Goal: Task Accomplishment & Management: Complete application form

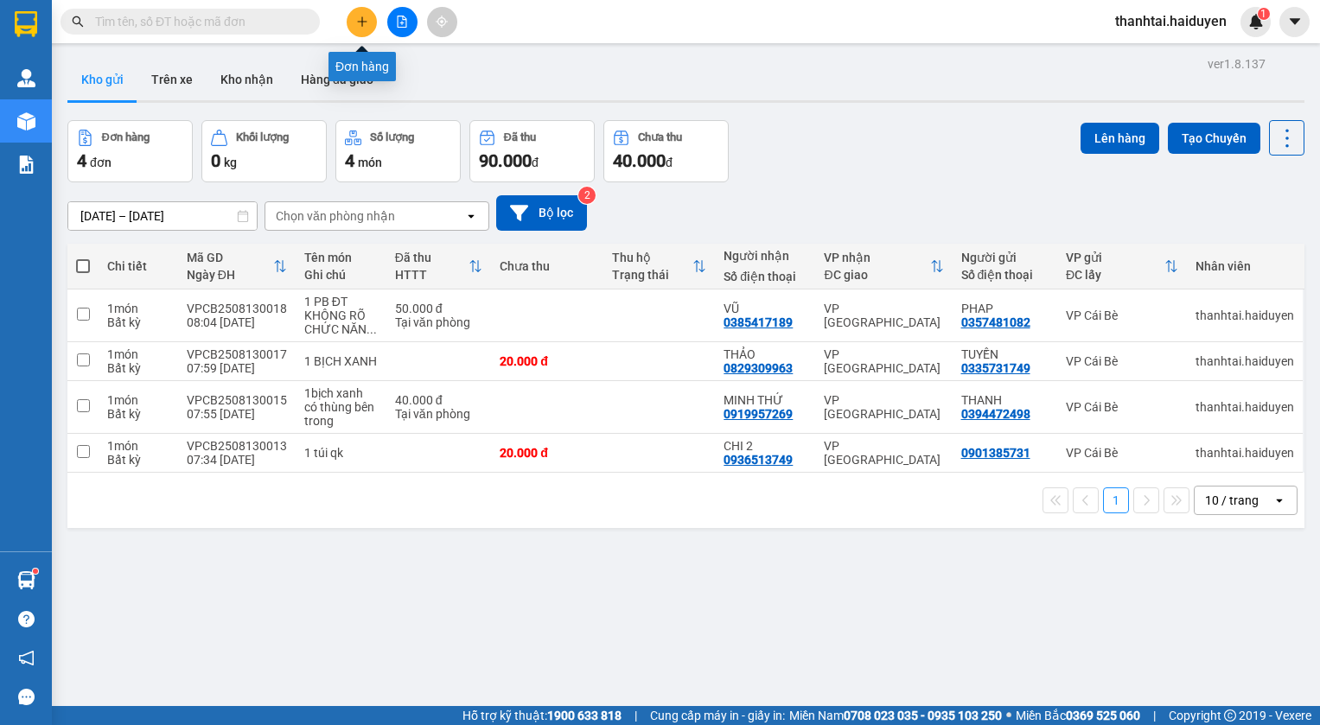
click at [370, 19] on button at bounding box center [362, 22] width 30 height 30
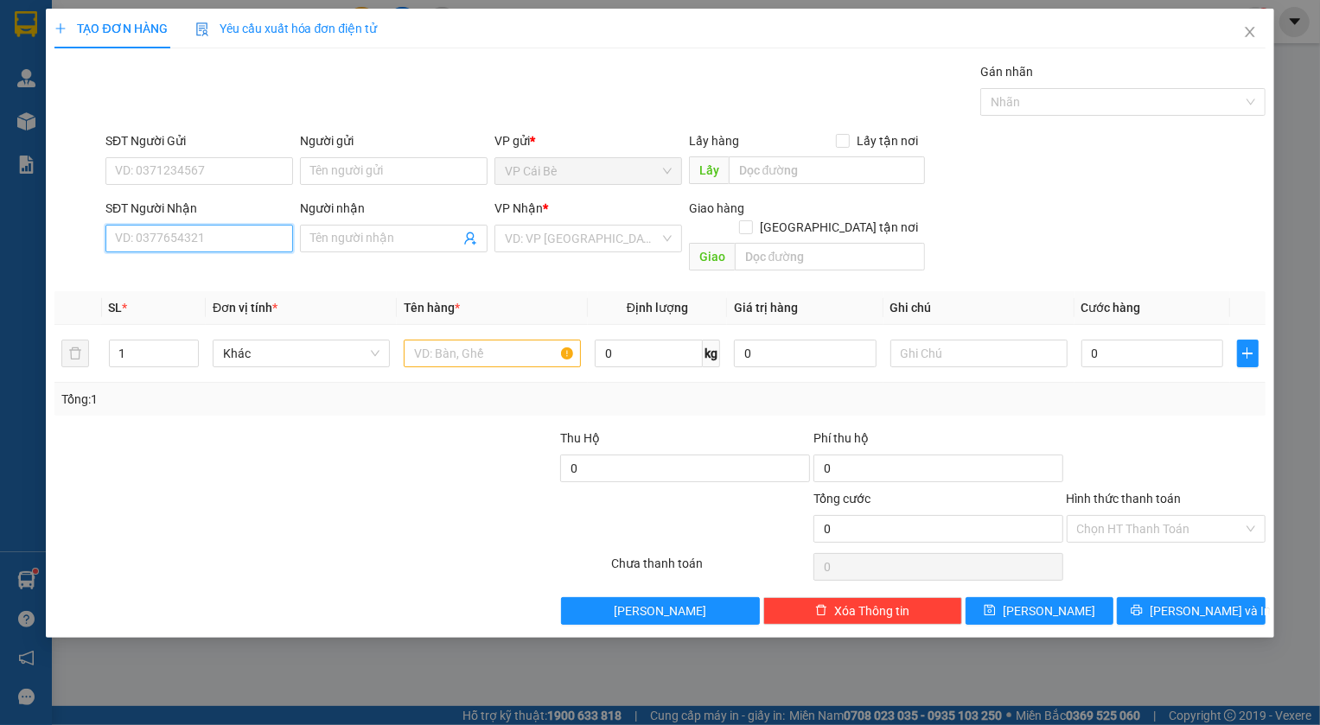
click at [238, 243] on input "SĐT Người Nhận" at bounding box center [199, 239] width 188 height 28
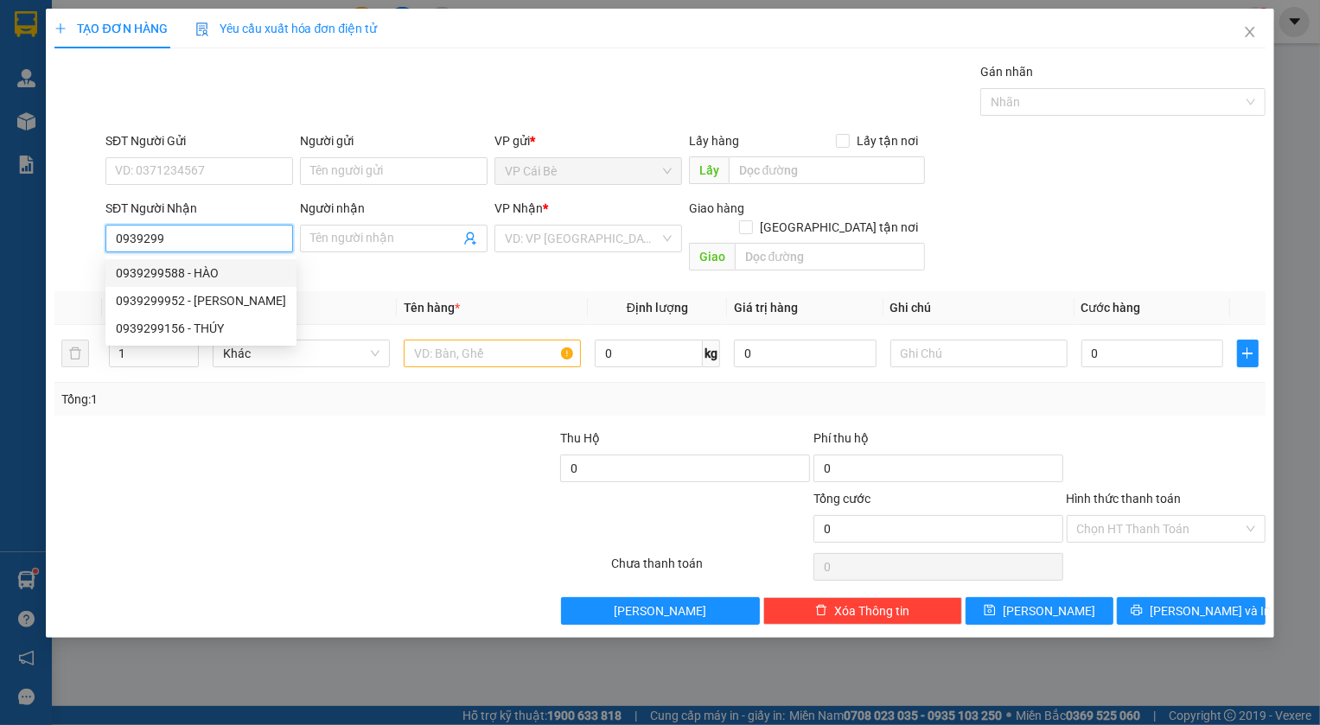
click at [157, 266] on div "0939299588 - HÀO" at bounding box center [201, 273] width 170 height 19
type input "0939299588"
type input "HÀO"
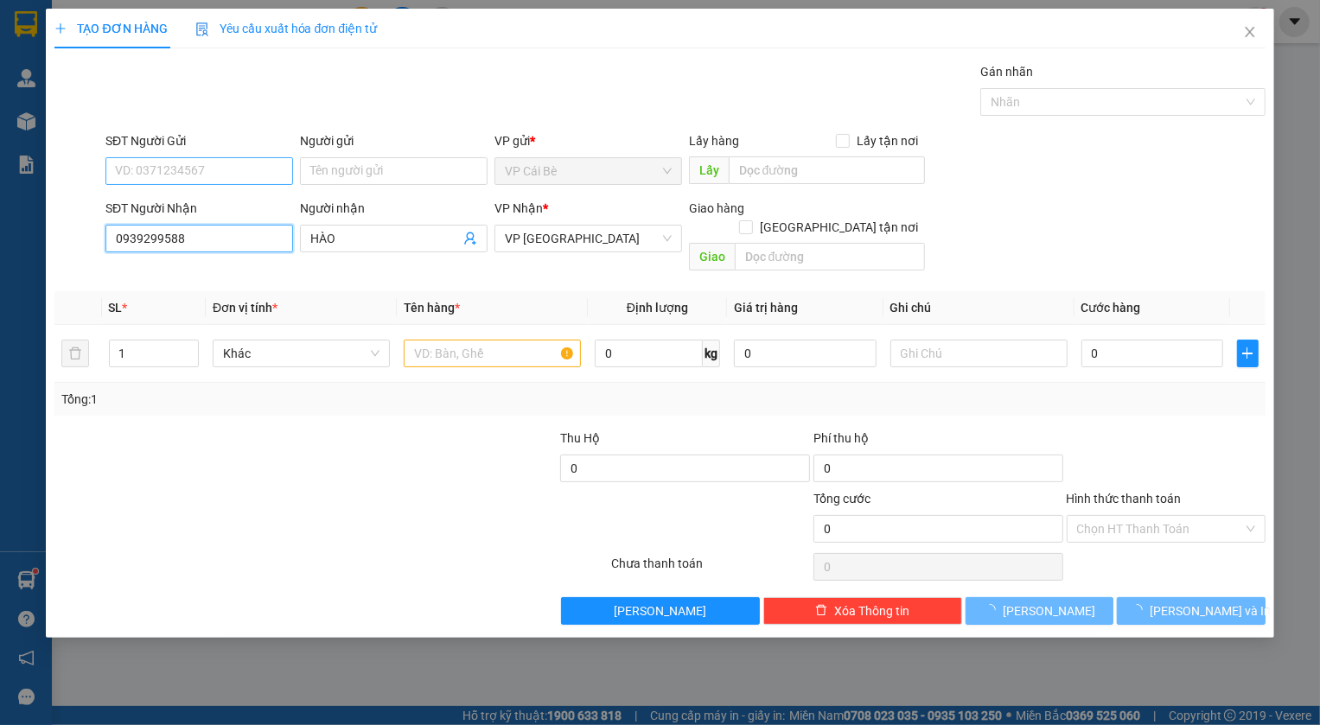
type input "40.000"
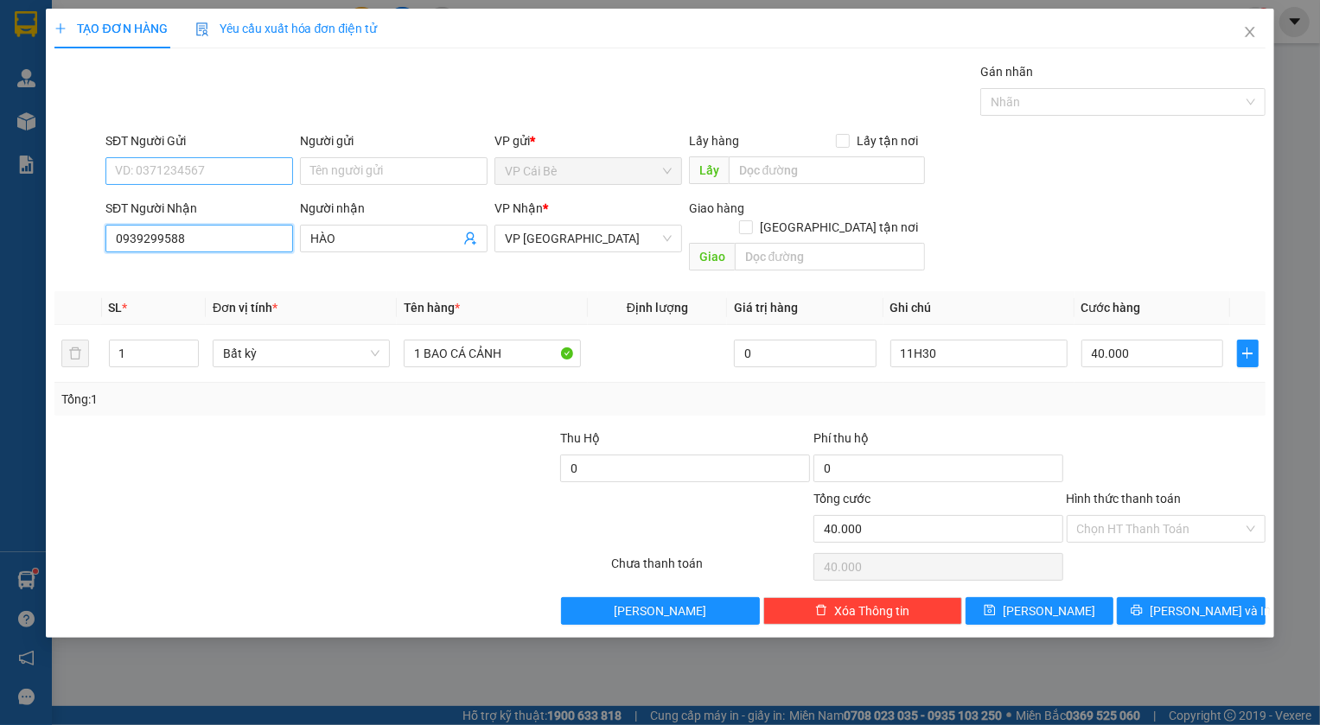
type input "0939299588"
click at [208, 175] on input "SĐT Người Gửi" at bounding box center [199, 171] width 188 height 28
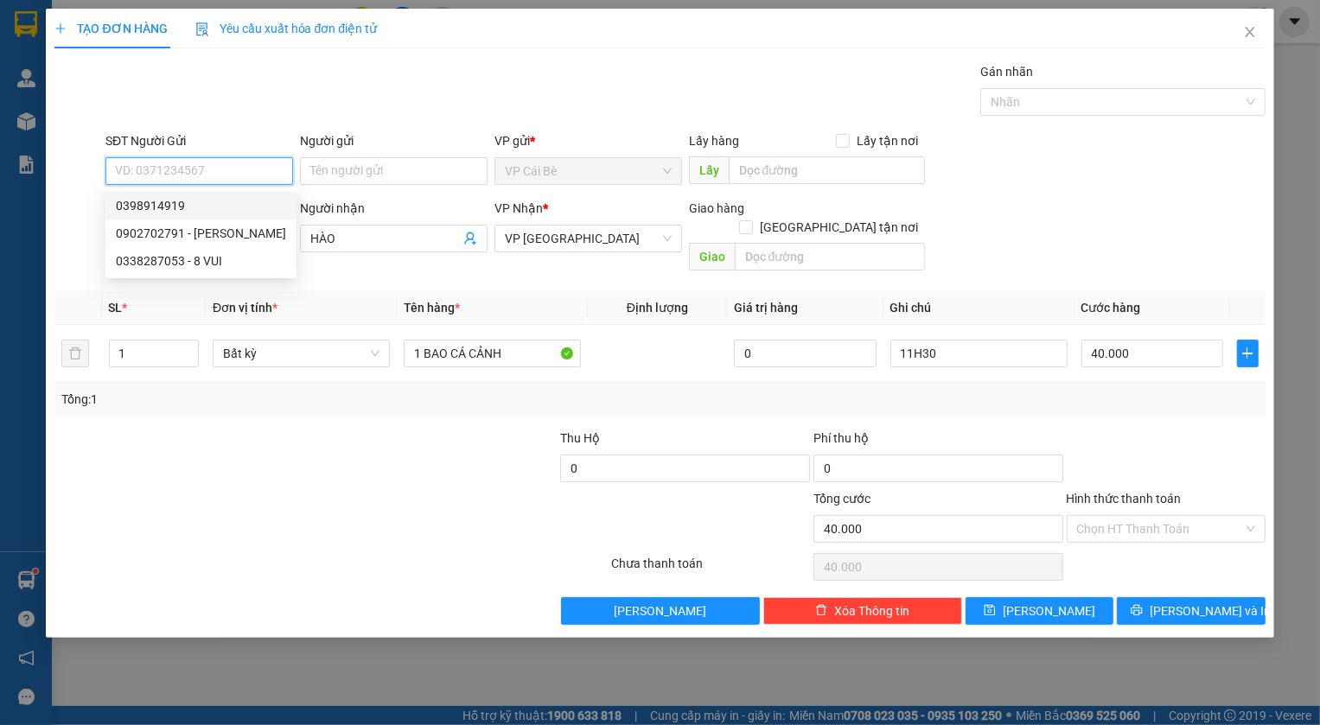
click at [173, 200] on div "0398914919" at bounding box center [201, 205] width 170 height 19
type input "0398914919"
type input "BOT 23"
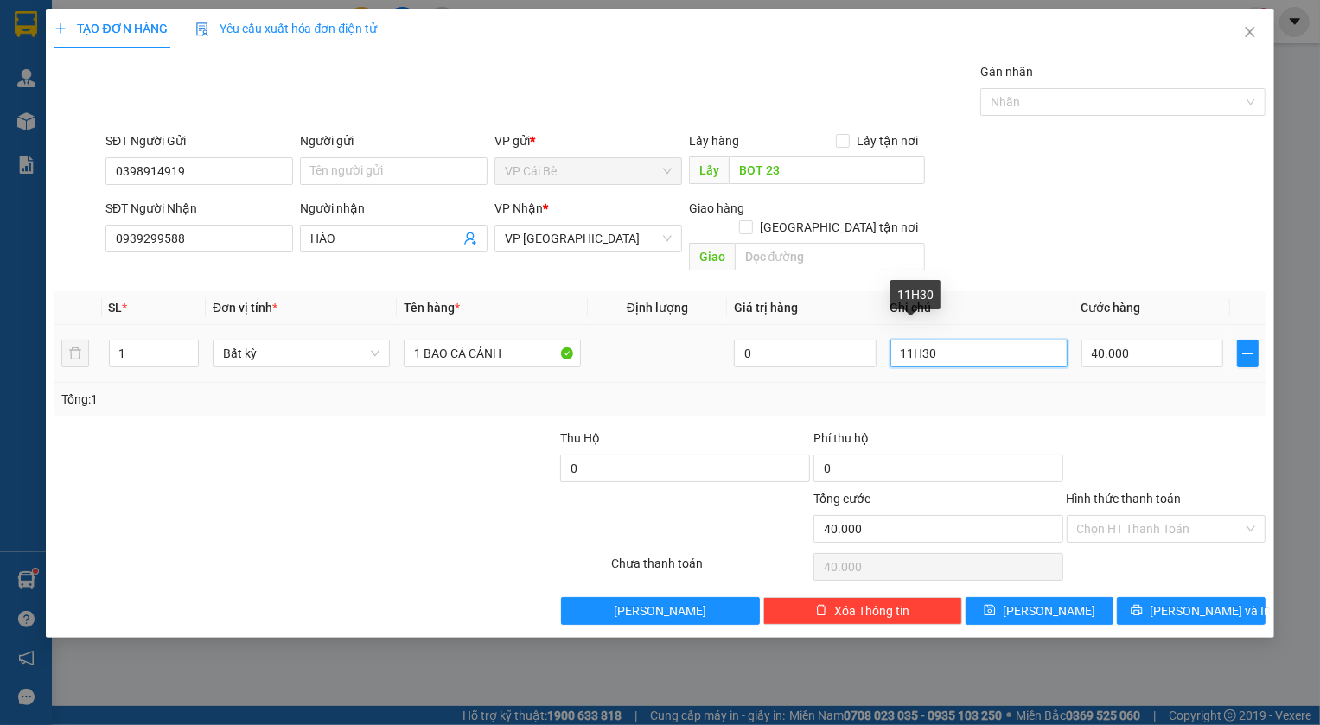
drag, startPoint x: 911, startPoint y: 338, endPoint x: 899, endPoint y: 339, distance: 12.1
click at [899, 340] on input "11H30" at bounding box center [979, 354] width 177 height 28
type input "9H30"
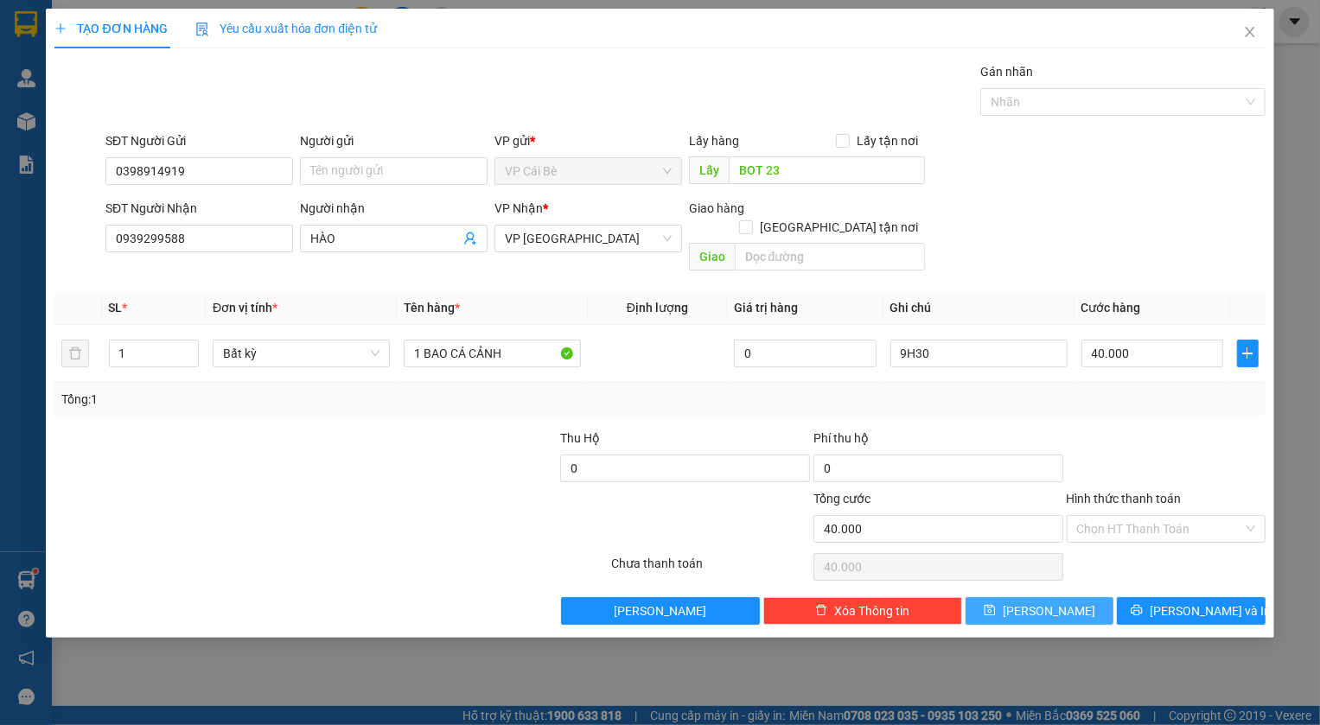
click at [1046, 602] on span "[PERSON_NAME]" at bounding box center [1049, 611] width 93 height 19
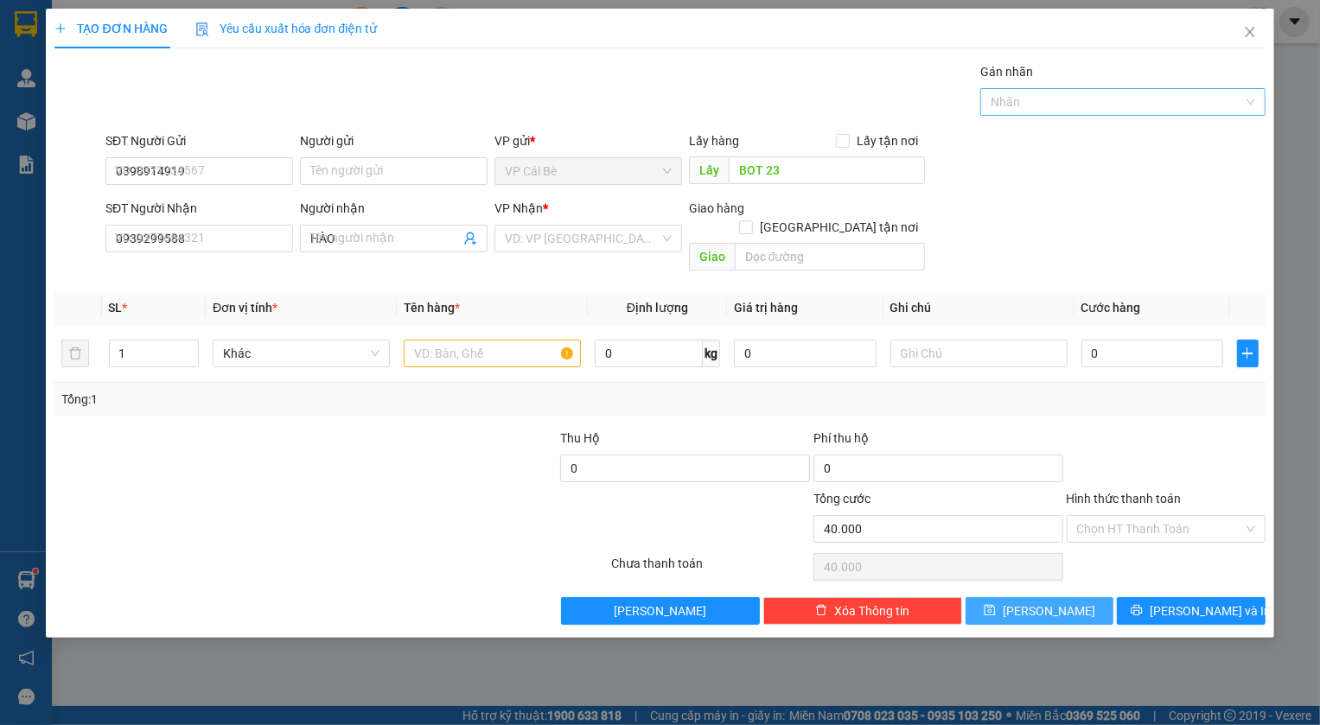
type input "0"
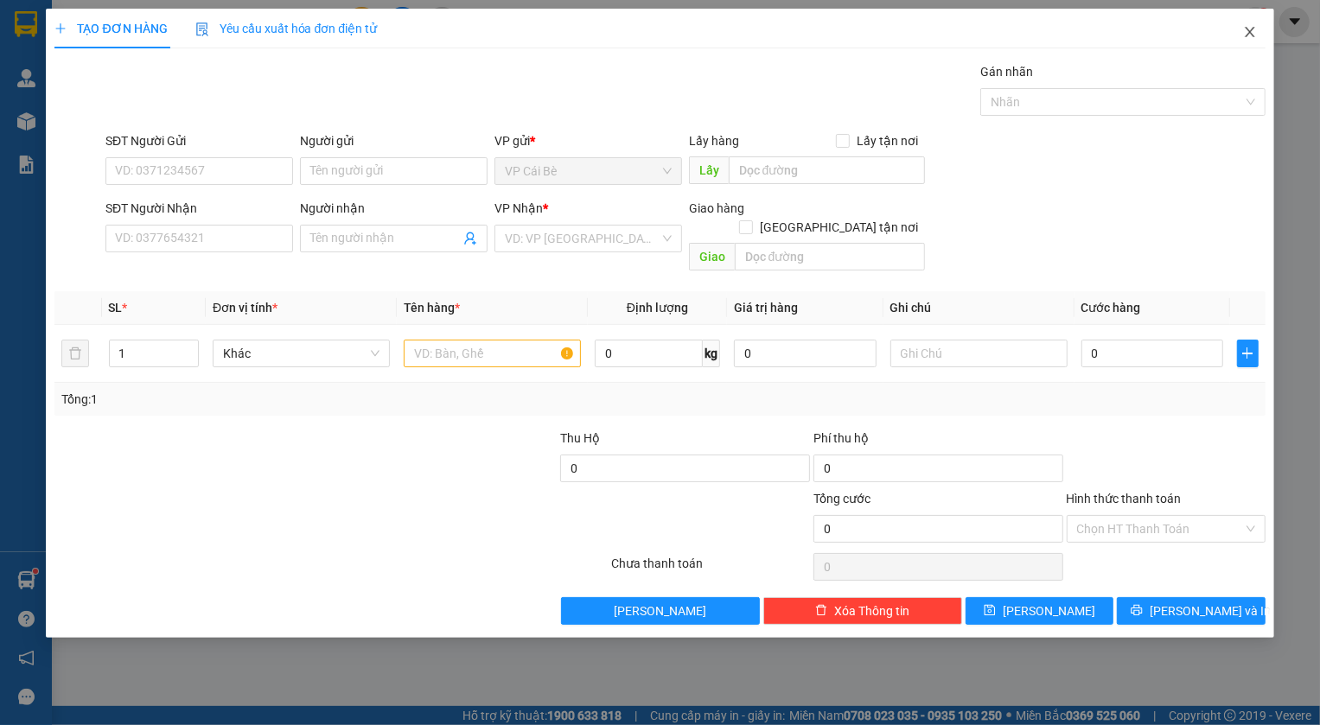
click at [1250, 29] on icon "close" at bounding box center [1250, 32] width 14 height 14
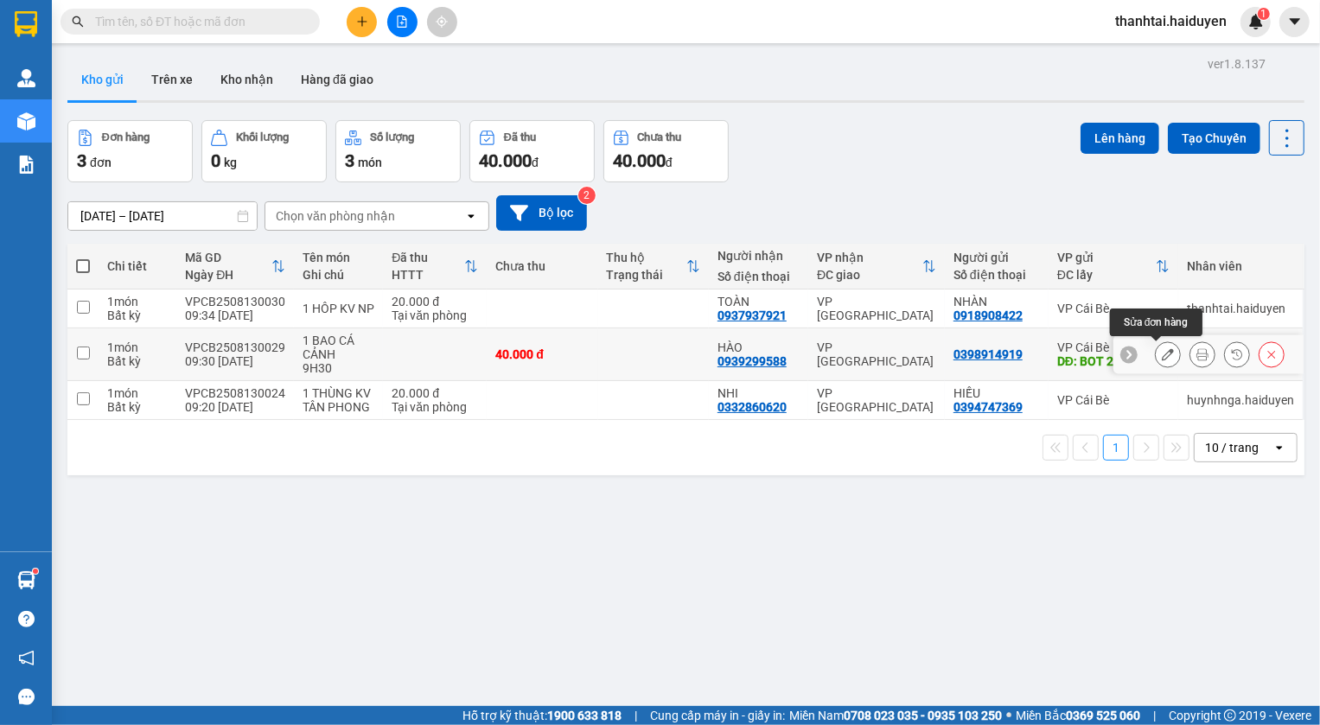
click at [1162, 356] on icon at bounding box center [1168, 354] width 12 height 12
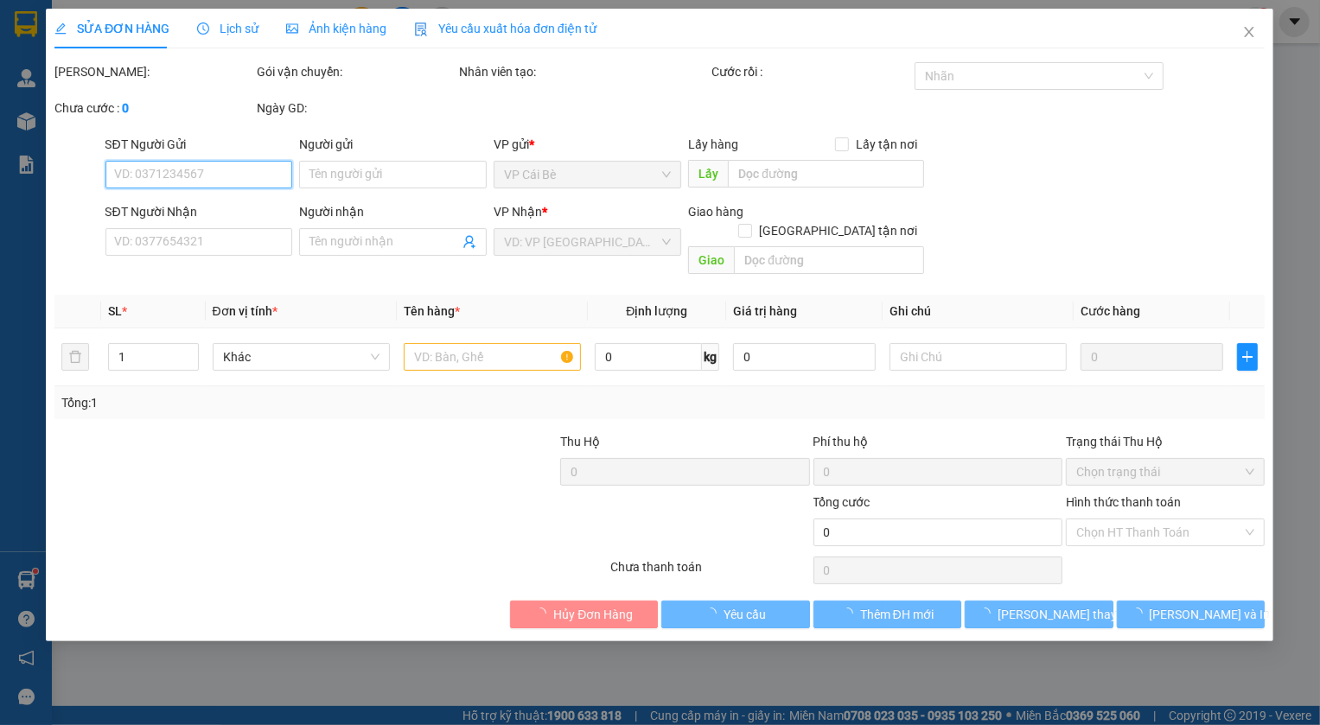
type input "0398914919"
type input "BOT 23"
type input "0939299588"
type input "HÀO"
type input "40.000"
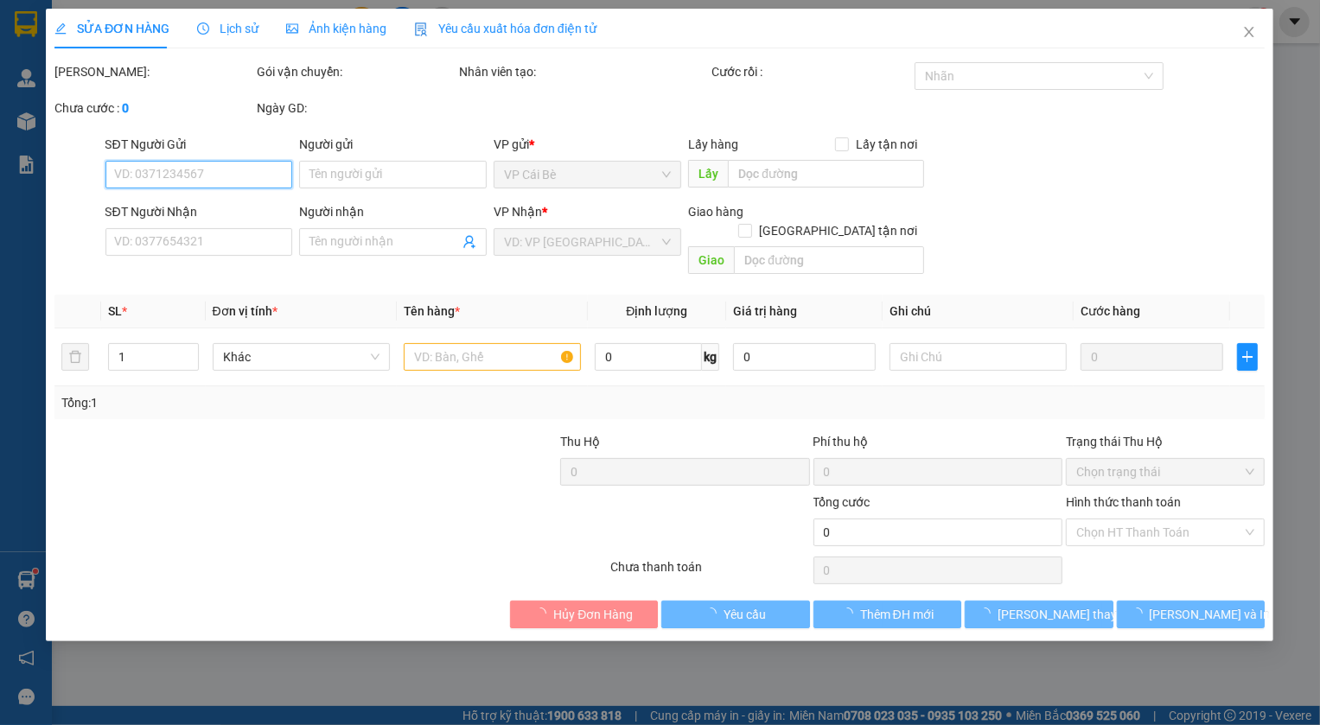
type input "40.000"
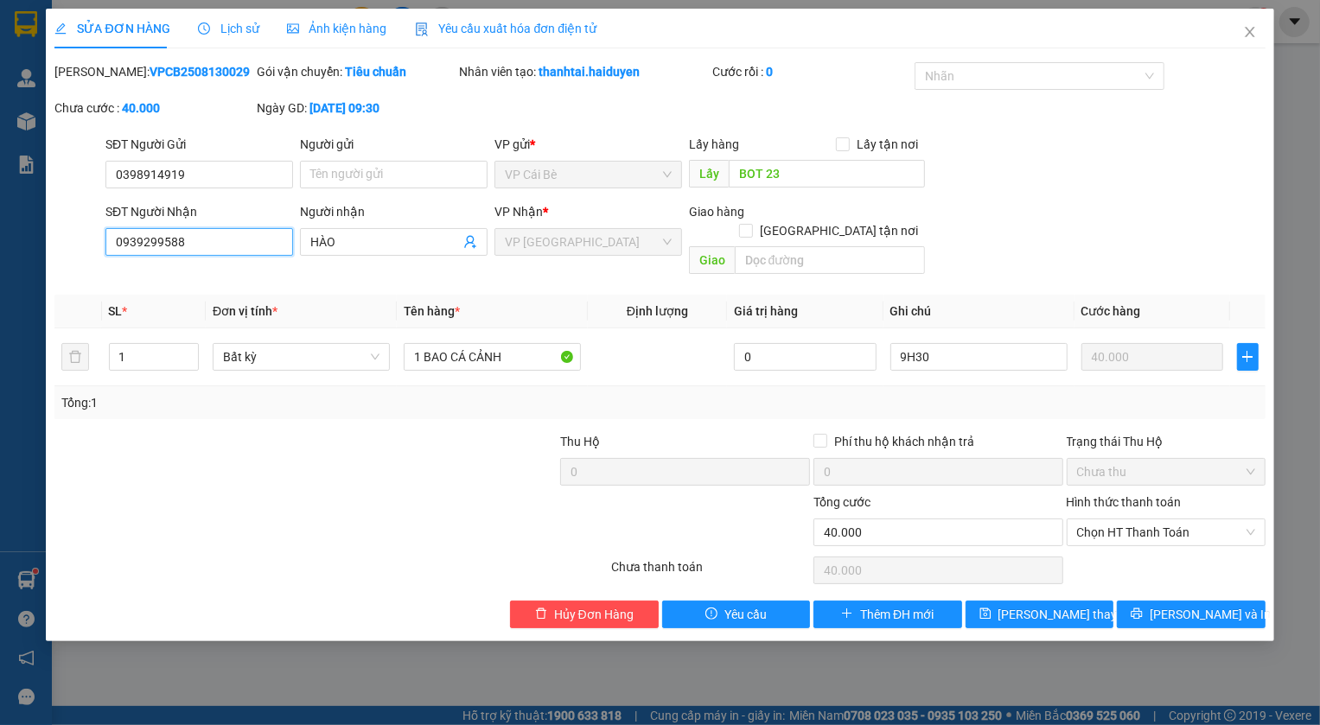
drag, startPoint x: 190, startPoint y: 242, endPoint x: 48, endPoint y: 237, distance: 142.8
click at [48, 237] on div "SỬA ĐƠN HÀNG Lịch sử Ảnh kiện hàng Yêu cầu xuất hóa đơn điện tử Total Paid Fee …" at bounding box center [660, 325] width 1228 height 633
type input "0909877317"
drag, startPoint x: 348, startPoint y: 233, endPoint x: 476, endPoint y: 257, distance: 130.1
click at [297, 229] on div "Người nhận HÀO HÀO" at bounding box center [394, 242] width 195 height 80
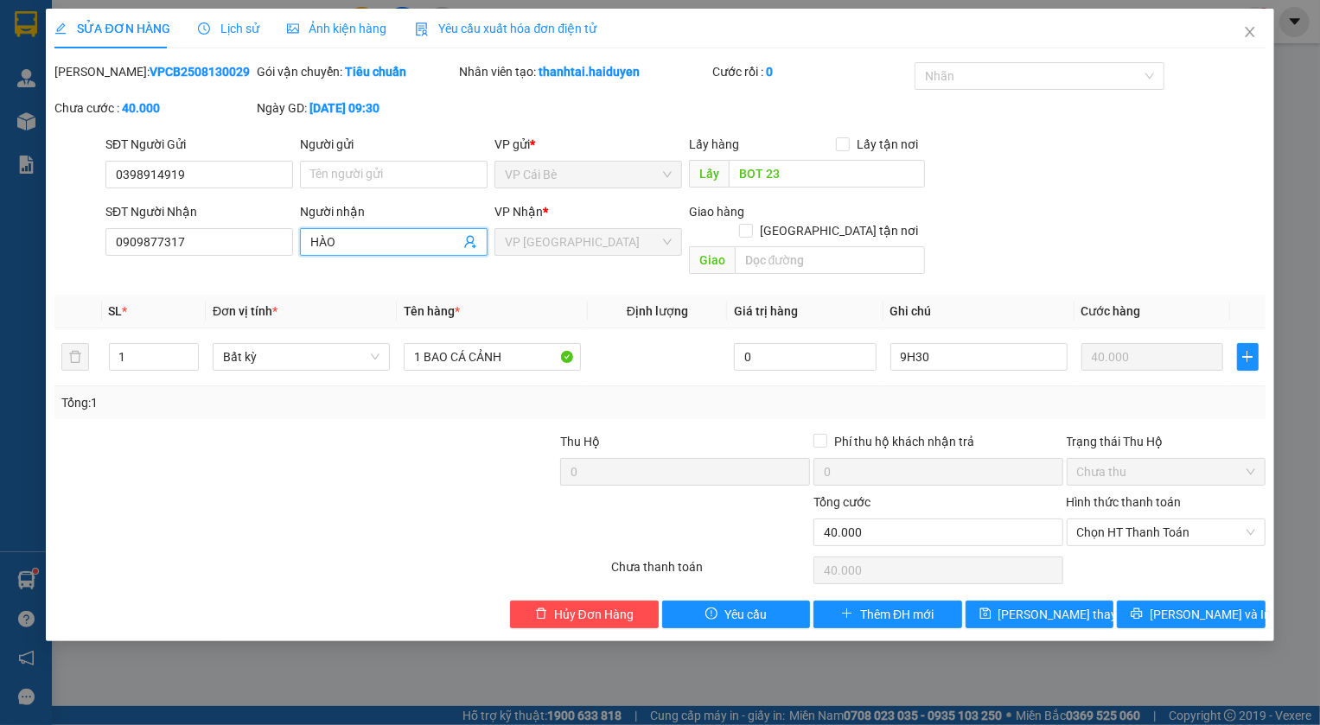
click at [519, 243] on span "VP [GEOGRAPHIC_DATA]" at bounding box center [588, 242] width 167 height 26
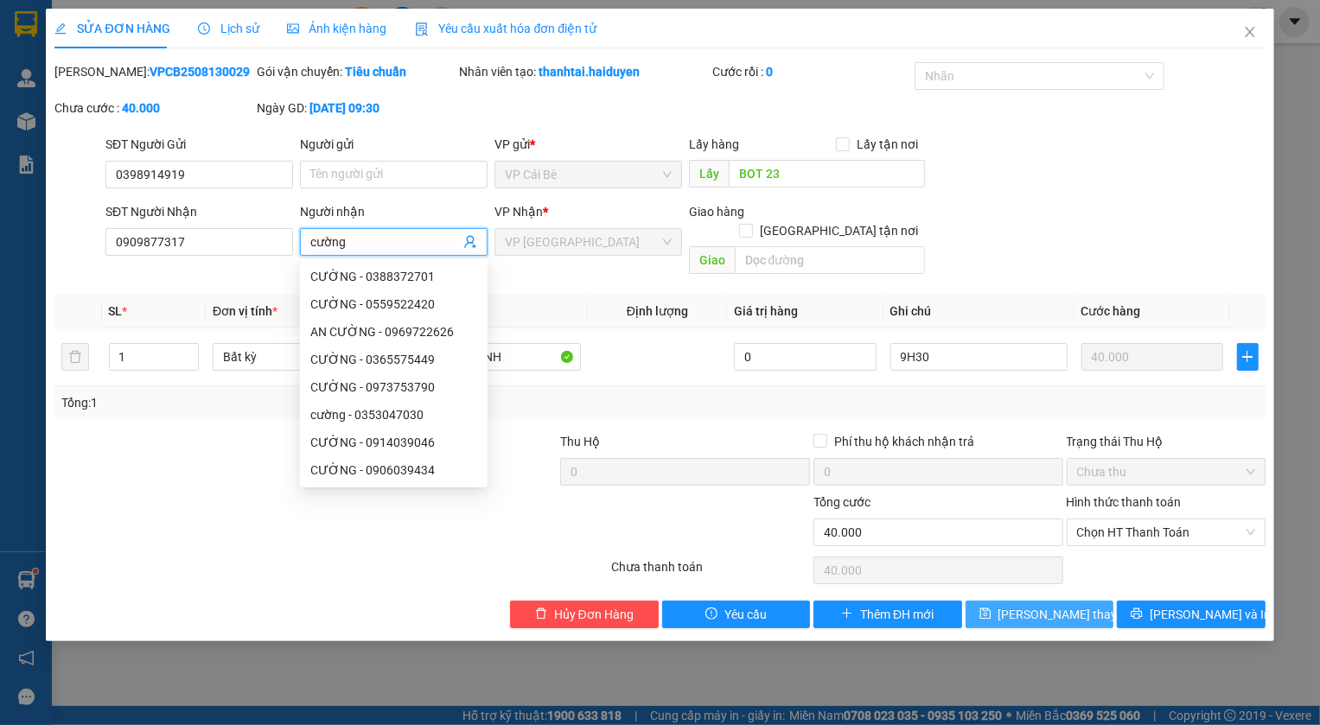
type input "cường"
click at [1042, 605] on span "[PERSON_NAME] thay đổi" at bounding box center [1068, 614] width 138 height 19
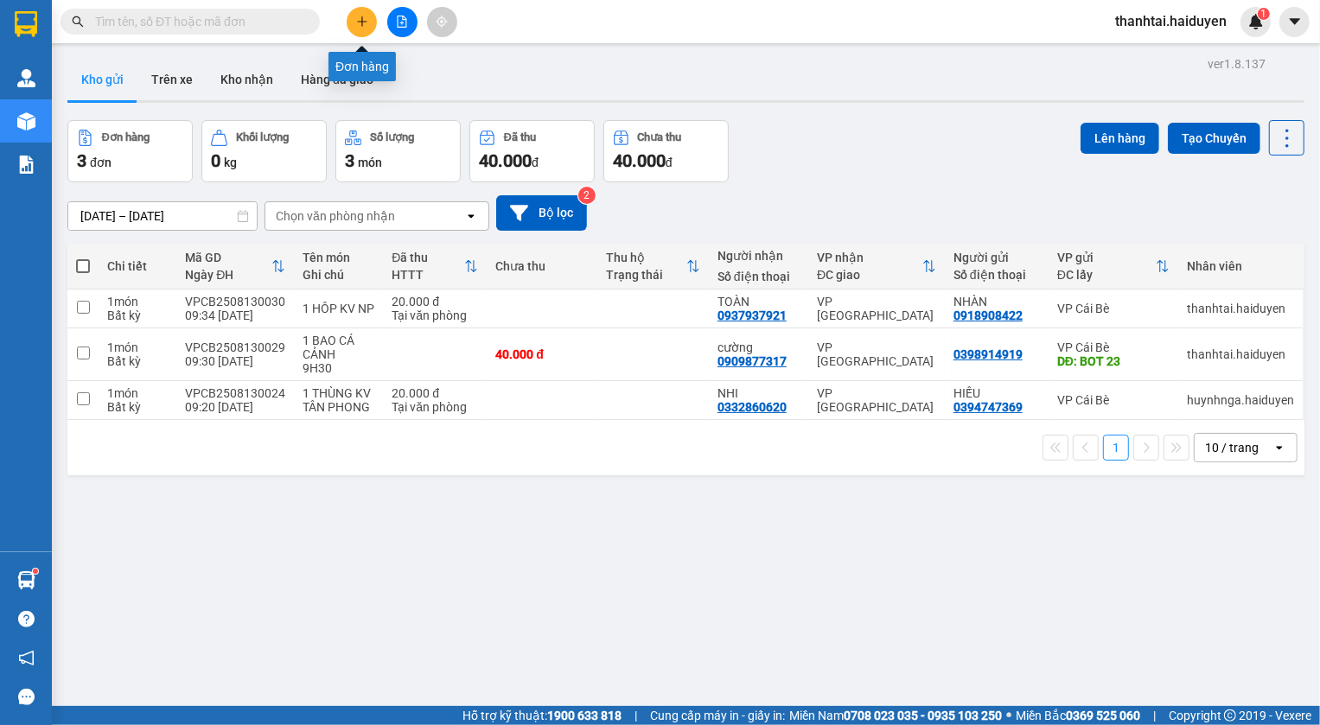
click at [367, 25] on icon "plus" at bounding box center [362, 22] width 12 height 12
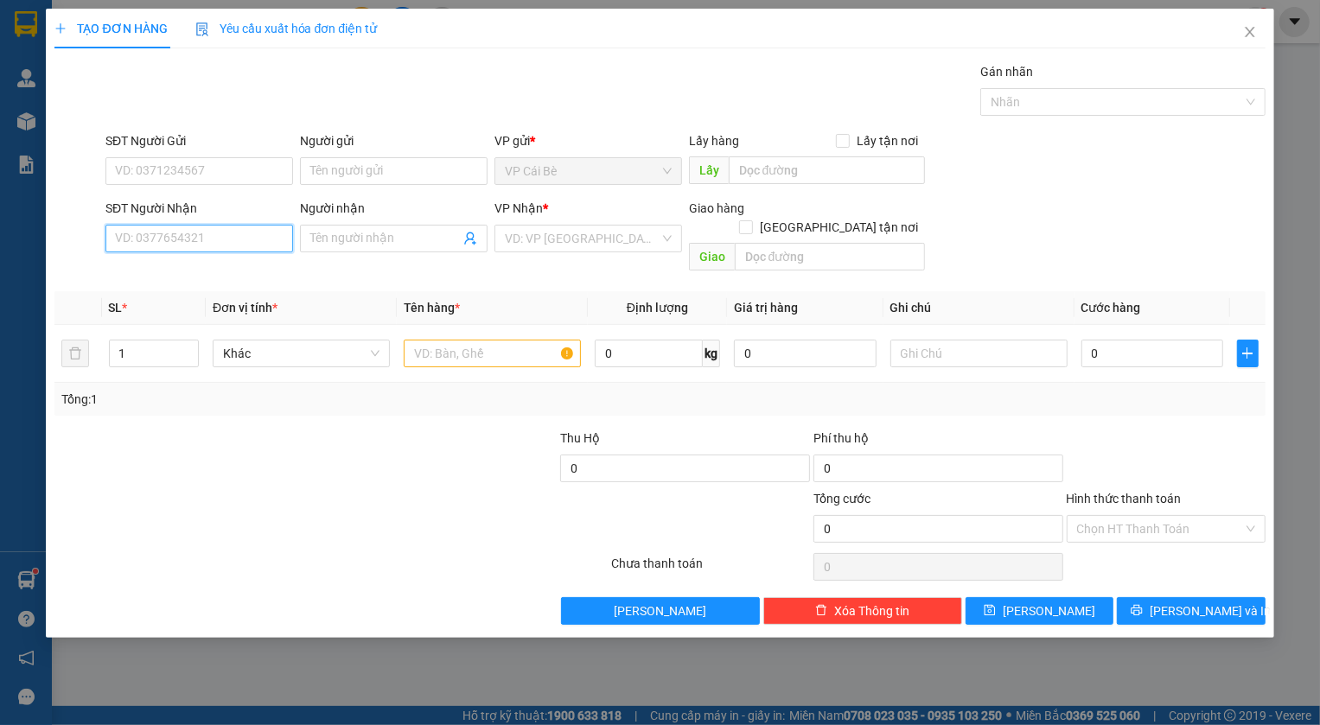
click at [214, 237] on input "SĐT Người Nhận" at bounding box center [199, 239] width 188 height 28
type input "0984373013"
click at [140, 274] on div "0984373013 - CÔ THU" at bounding box center [199, 273] width 167 height 19
type input "CÔ THU"
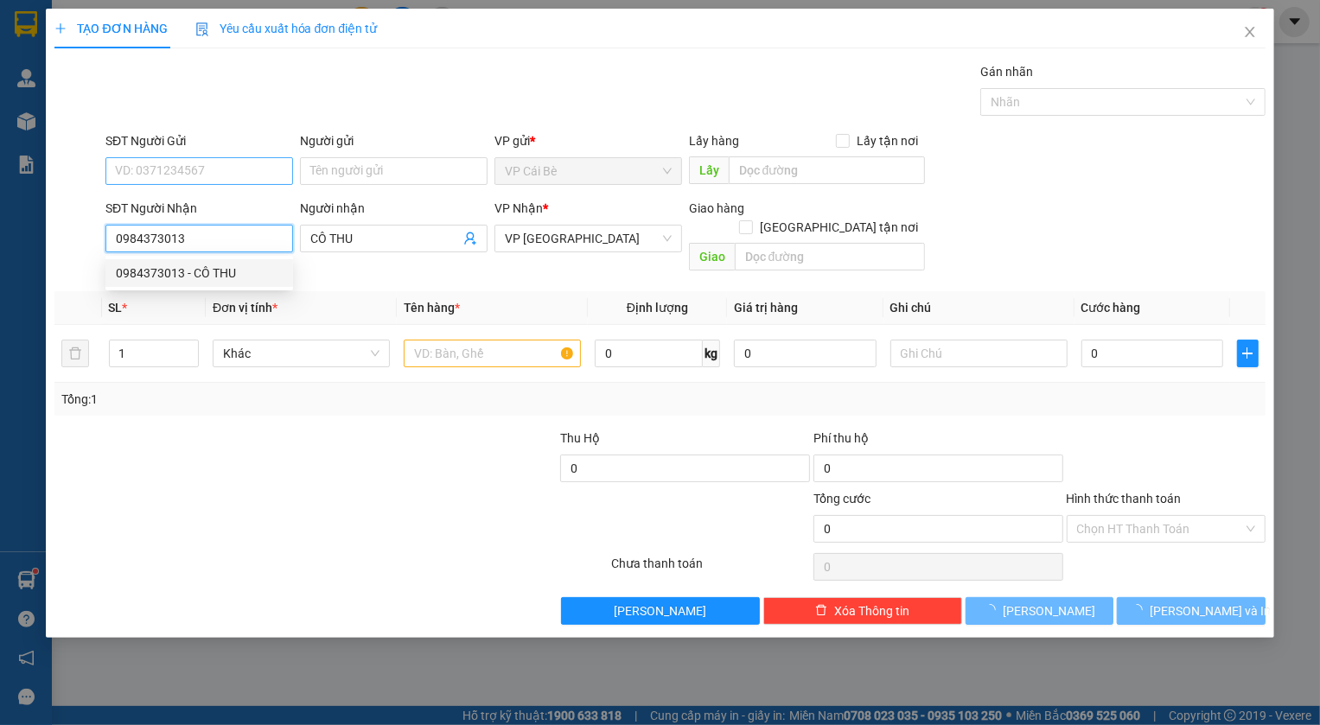
type input "80.000"
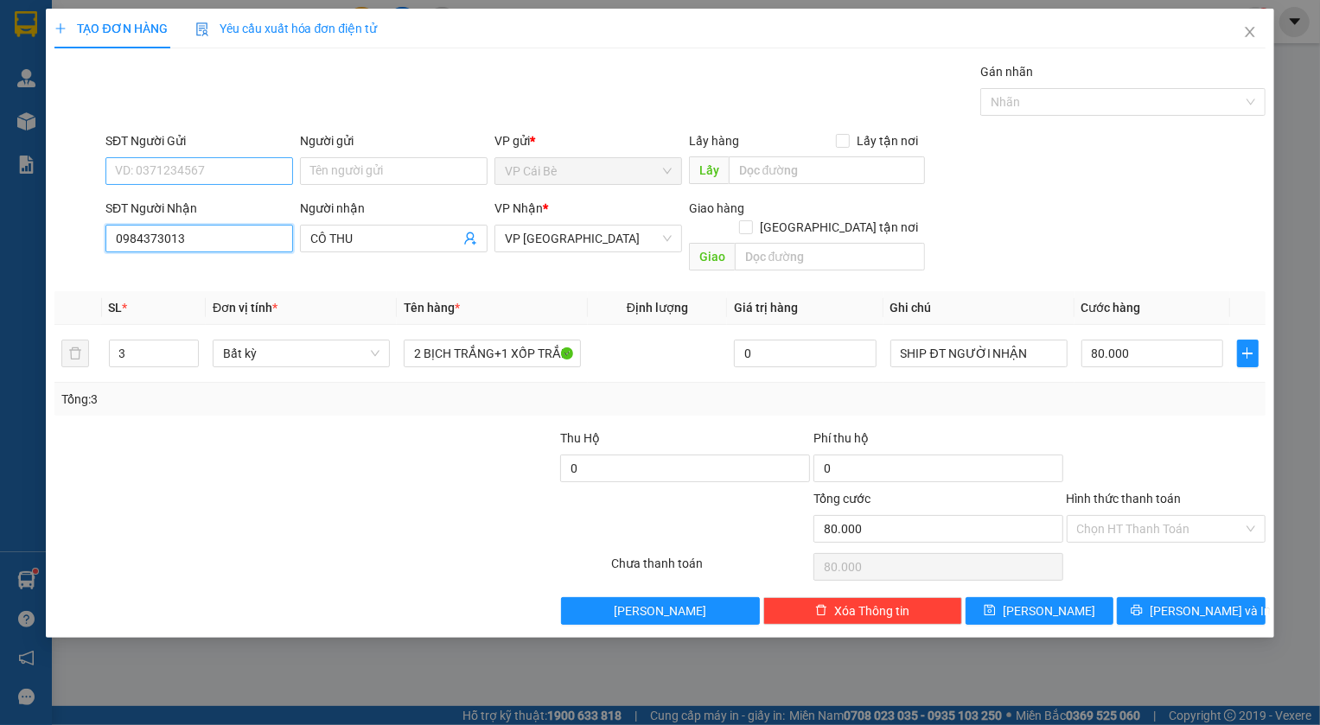
type input "0984373013"
click at [163, 170] on input "SĐT Người Gửi" at bounding box center [199, 171] width 188 height 28
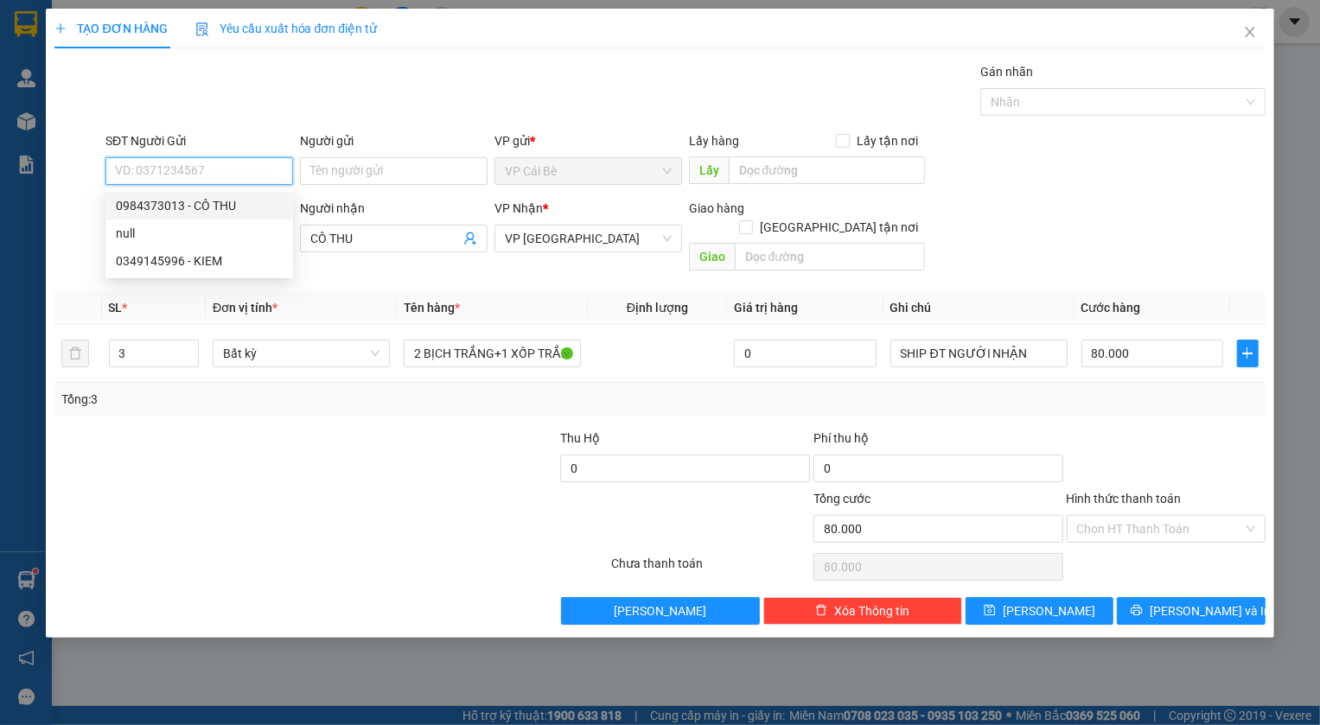
click at [160, 207] on div "0984373013 - CÔ THU" at bounding box center [199, 205] width 167 height 19
type input "0984373013"
type input "CÔ THU"
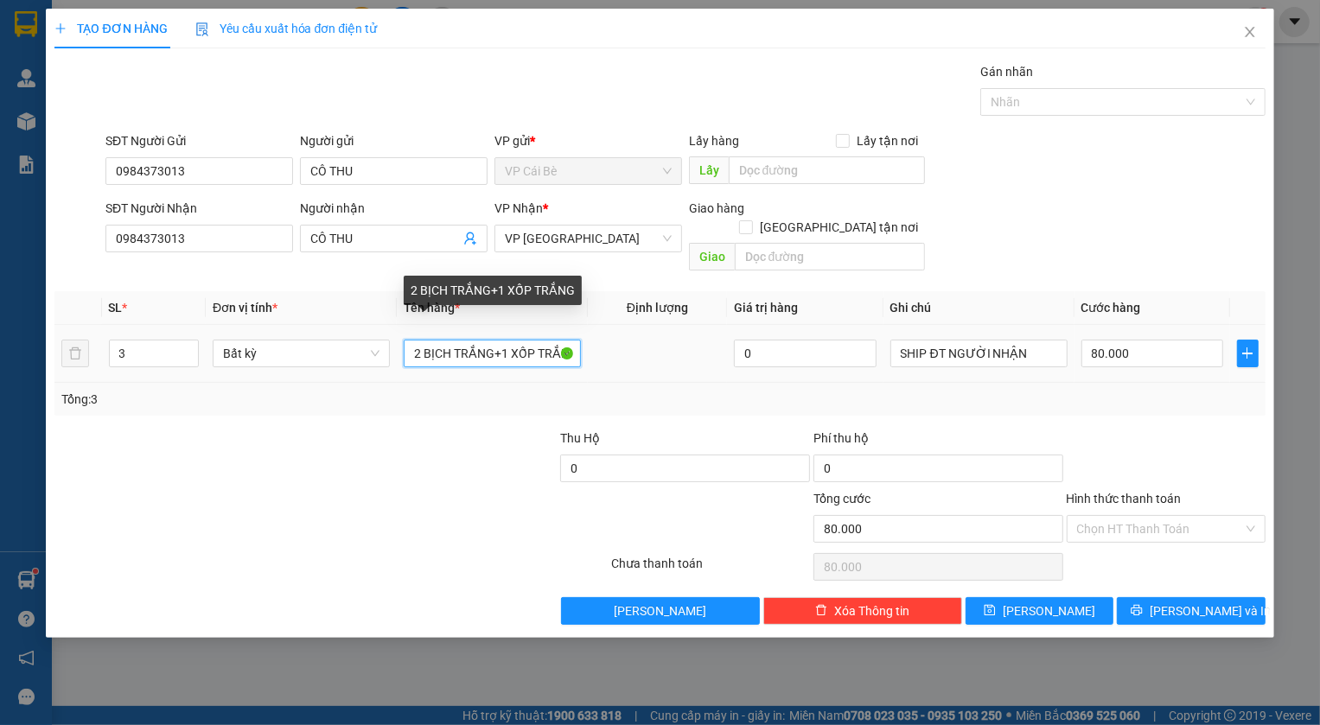
drag, startPoint x: 420, startPoint y: 337, endPoint x: 409, endPoint y: 338, distance: 11.3
click at [409, 340] on input "2 BỊCH TRẮNG+1 XỐP TRẮNG" at bounding box center [492, 354] width 177 height 28
type input "1 BỊCH TRẮNG+1 XỐP TRẮNG"
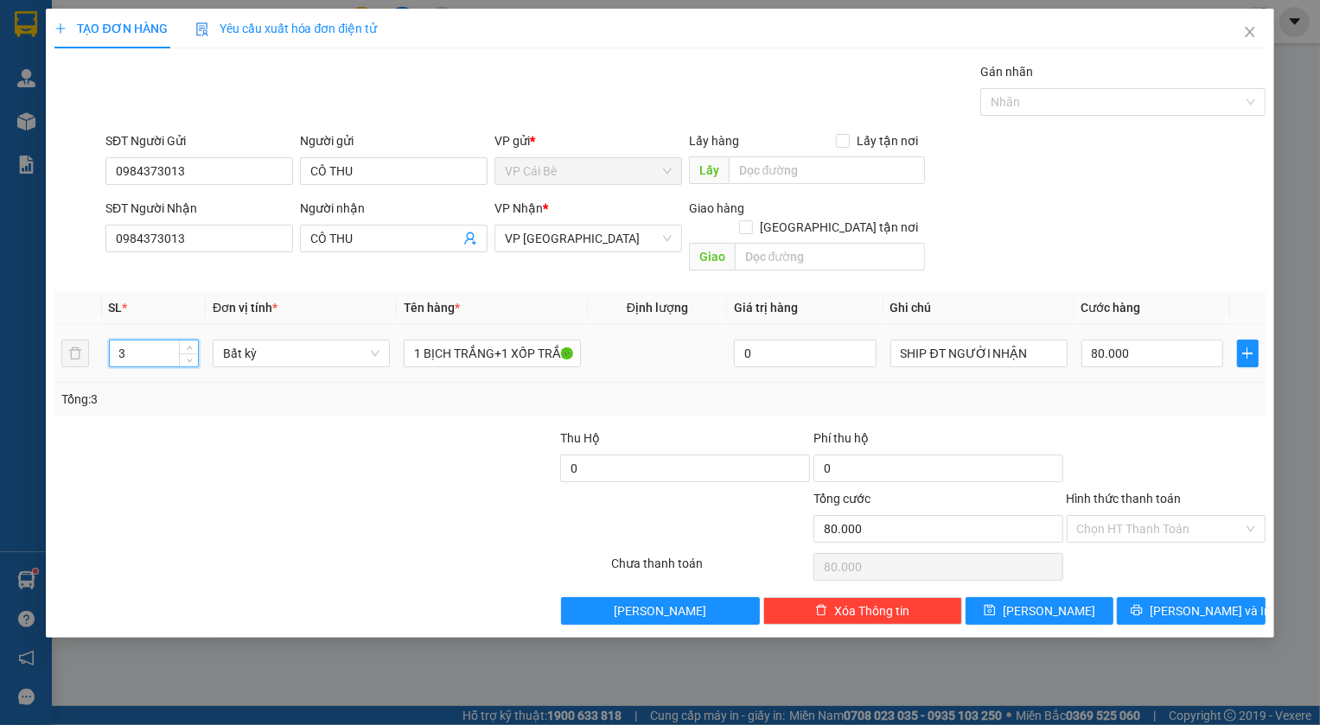
drag, startPoint x: 122, startPoint y: 340, endPoint x: 106, endPoint y: 339, distance: 15.6
click at [106, 339] on td "3" at bounding box center [154, 354] width 105 height 58
type input "1"
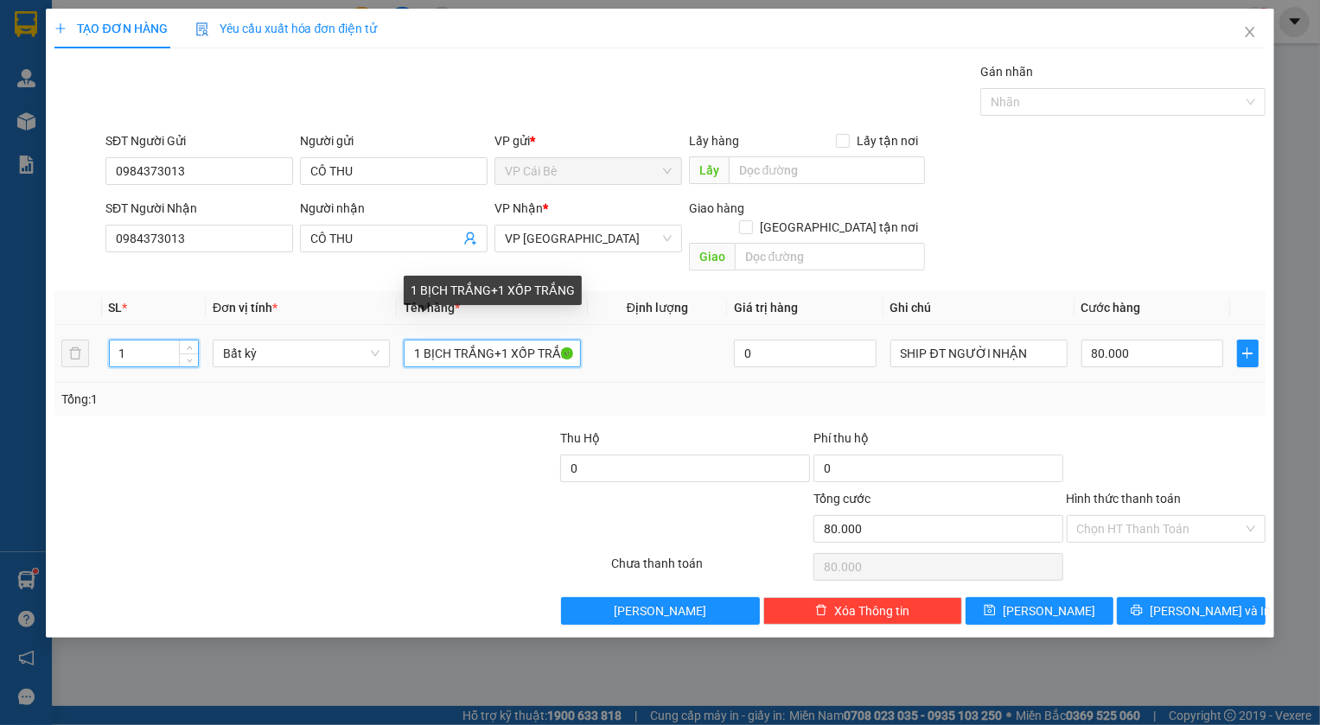
scroll to position [0, 4]
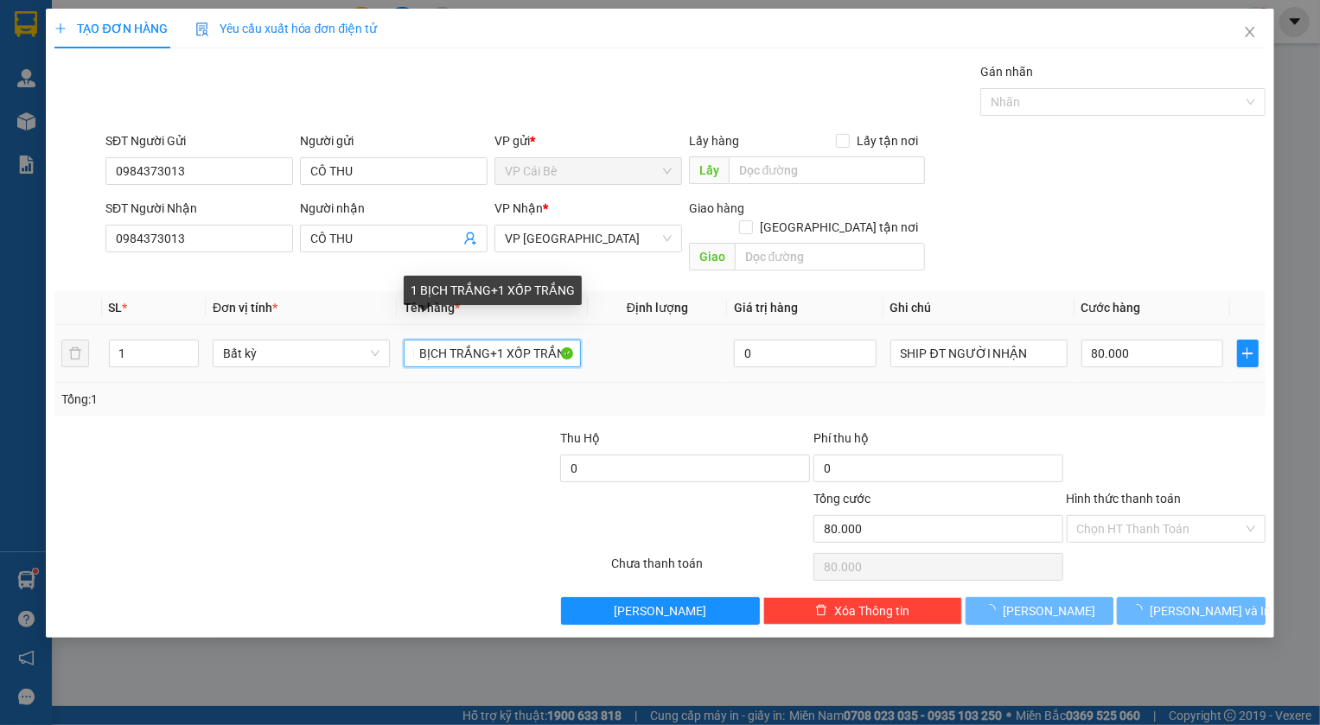
drag, startPoint x: 535, startPoint y: 335, endPoint x: 571, endPoint y: 346, distance: 37.2
click at [571, 346] on input "1 BỊCH TRẮNG+1 XỐP TRẮNG" at bounding box center [492, 354] width 177 height 28
type input "0"
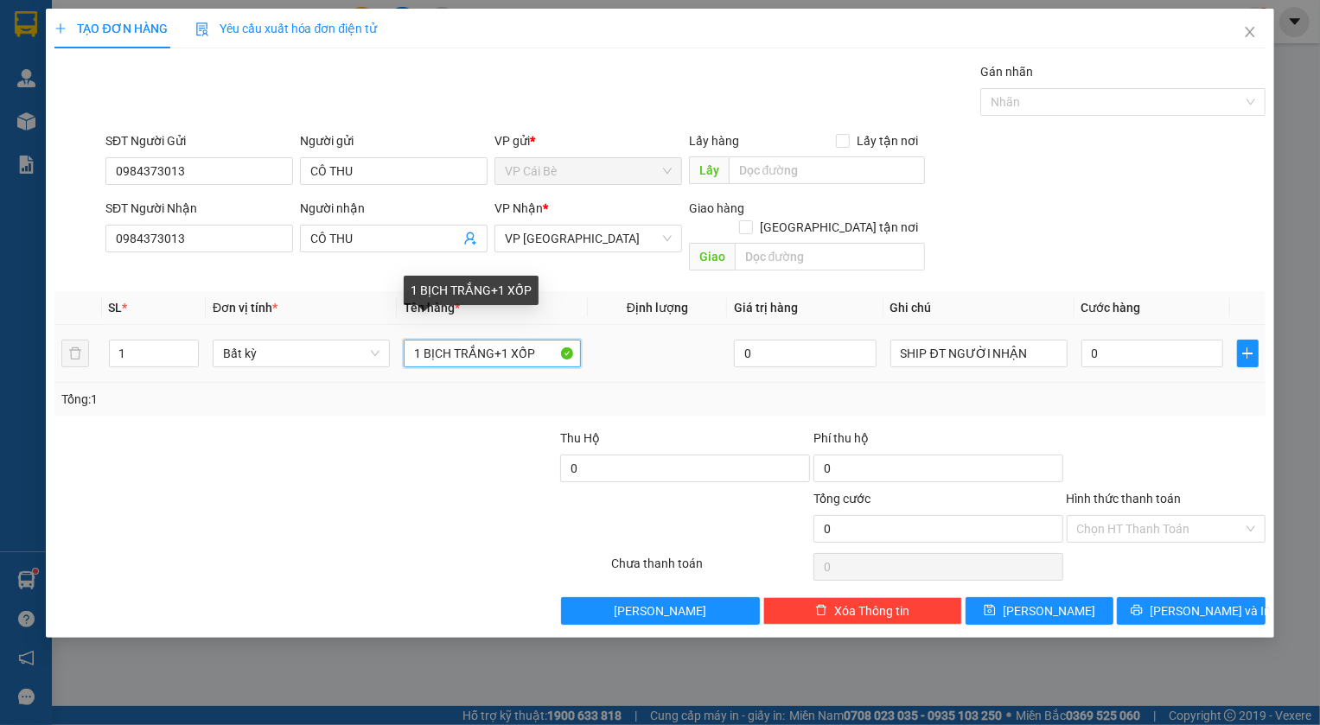
scroll to position [0, 0]
type input "1 BỊCH TRẮNG+1 XỐP"
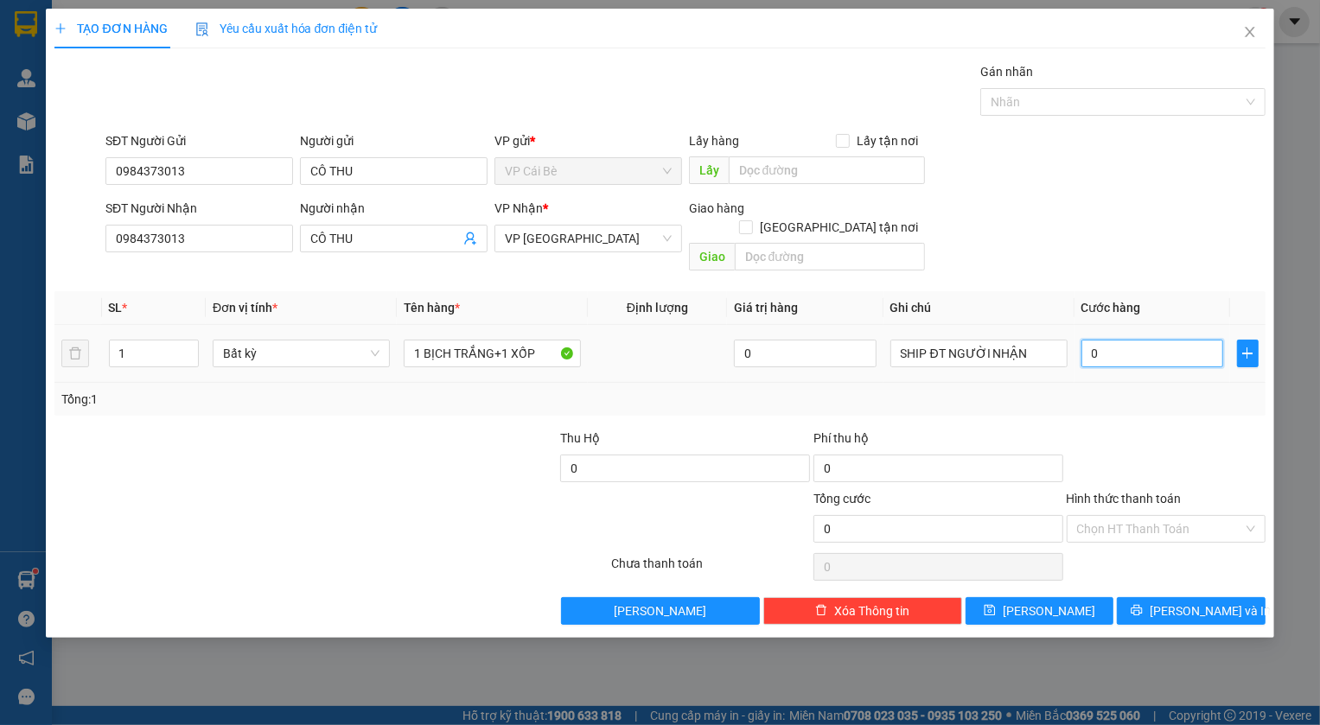
click at [1115, 340] on input "0" at bounding box center [1153, 354] width 143 height 28
type input "4"
type input "40"
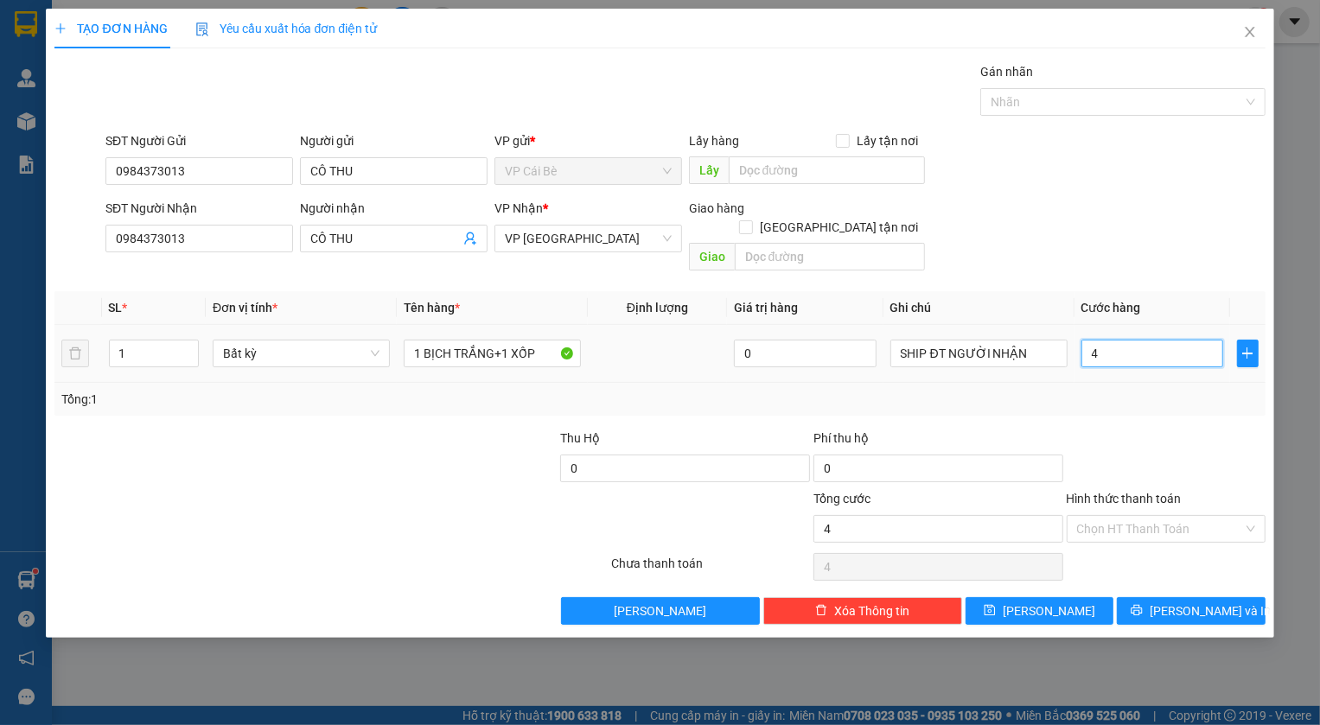
type input "40"
click at [1158, 516] on input "Hình thức thanh toán" at bounding box center [1160, 529] width 166 height 26
type input "40.000"
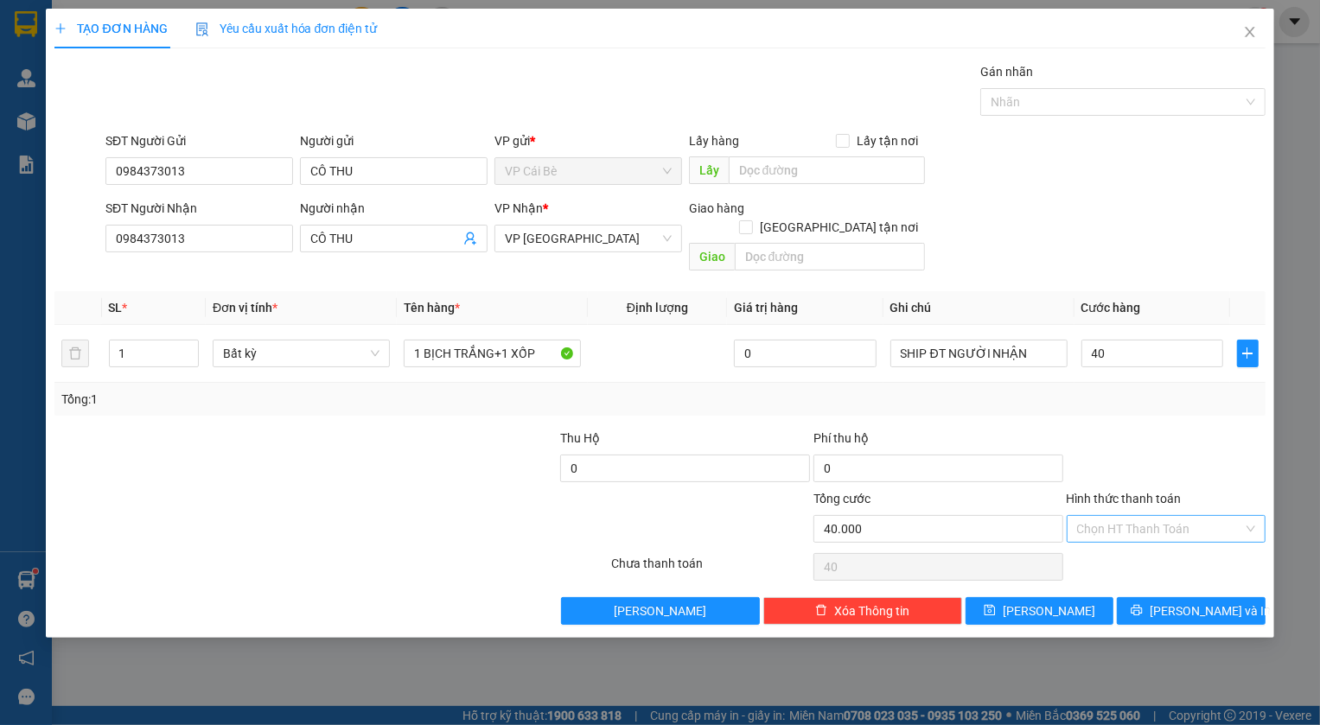
type input "40.000"
click at [1133, 544] on div "Tại văn phòng" at bounding box center [1166, 543] width 178 height 19
type input "0"
click at [1071, 597] on button "[PERSON_NAME]" at bounding box center [1040, 611] width 149 height 28
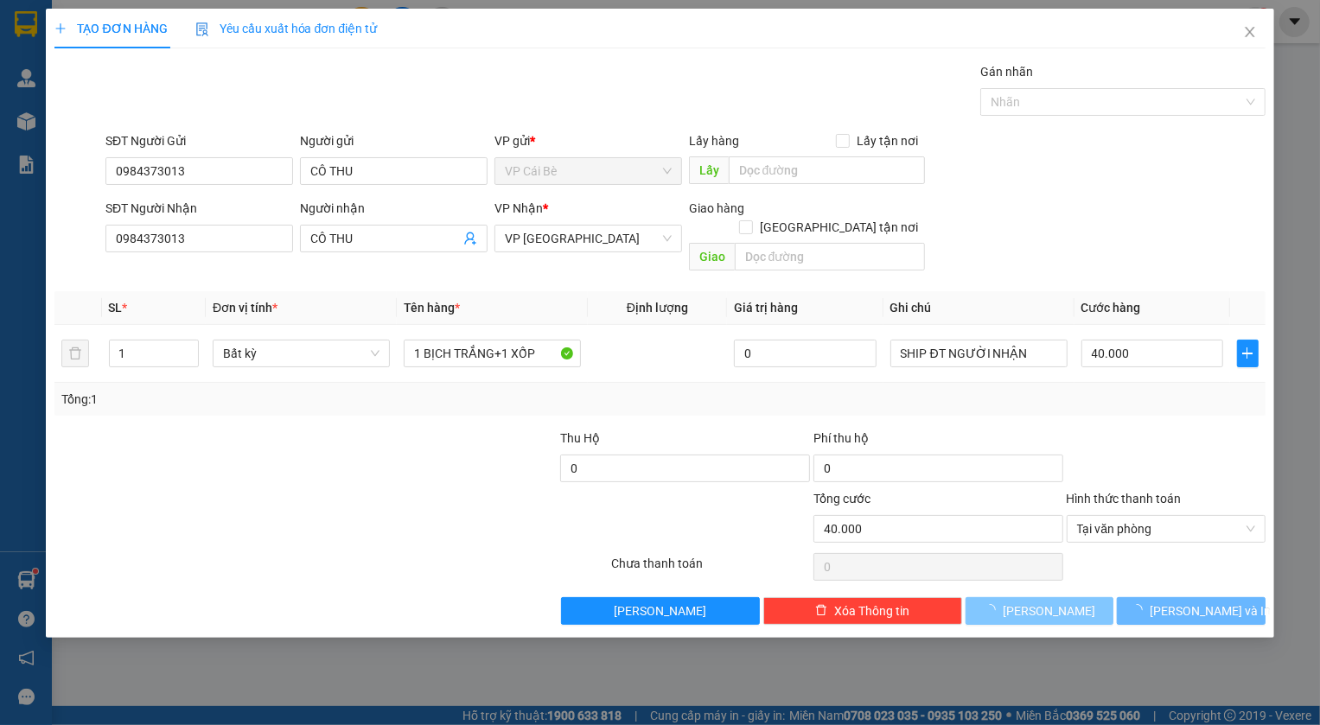
type input "0"
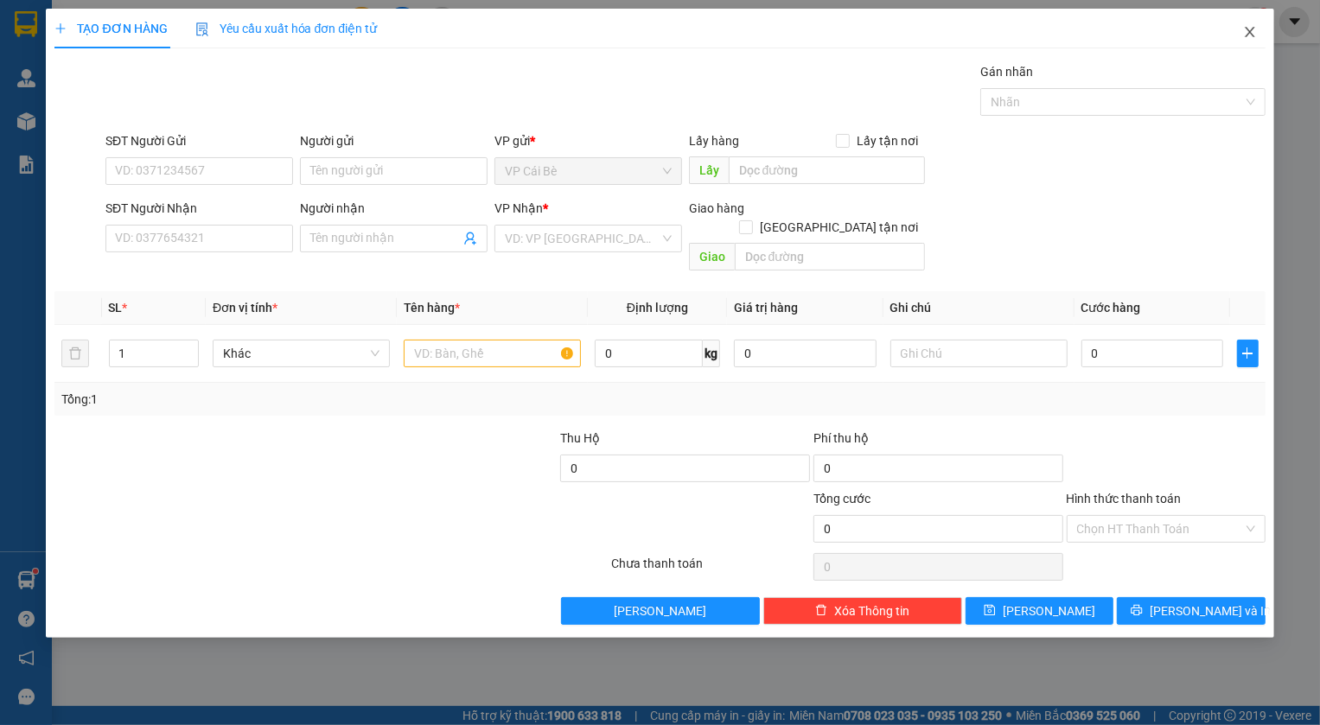
click at [1251, 32] on icon "close" at bounding box center [1250, 32] width 10 height 10
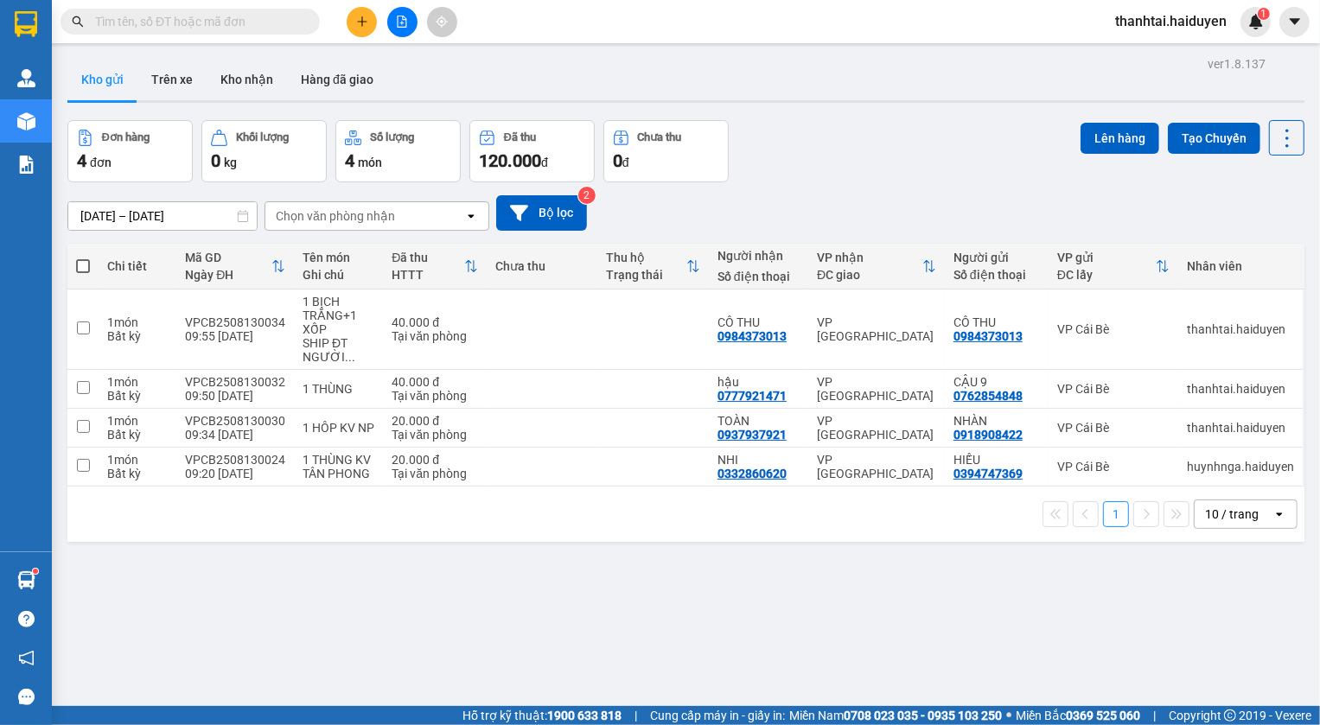
click at [450, 553] on div "ver 1.8.137 Kho gửi Trên xe Kho nhận Hàng đã giao Đơn hàng 4 đơn Khối lượng 0 k…" at bounding box center [686, 414] width 1251 height 725
click at [855, 143] on div "Đơn hàng 4 đơn Khối lượng 0 kg Số lượng 4 món Đã thu 120.000 đ Chưa thu 0 đ Lên…" at bounding box center [685, 151] width 1237 height 62
